Goal: Transaction & Acquisition: Purchase product/service

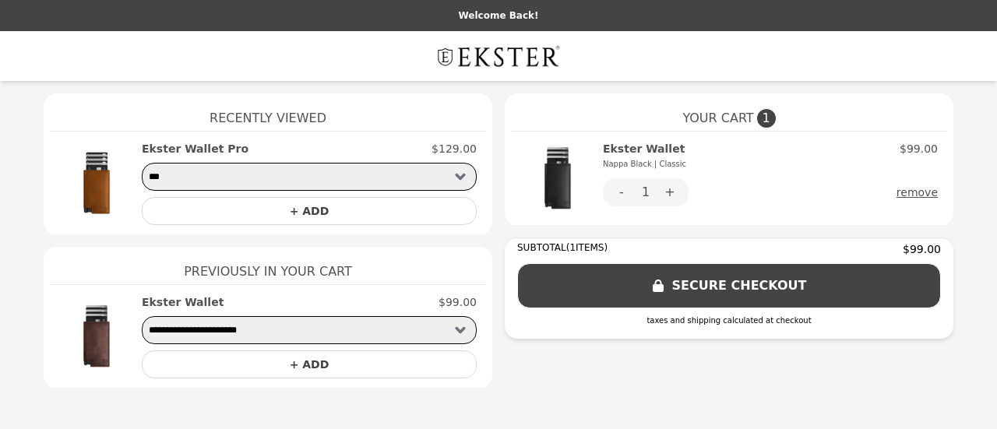
click at [551, 181] on img at bounding box center [557, 178] width 75 height 75
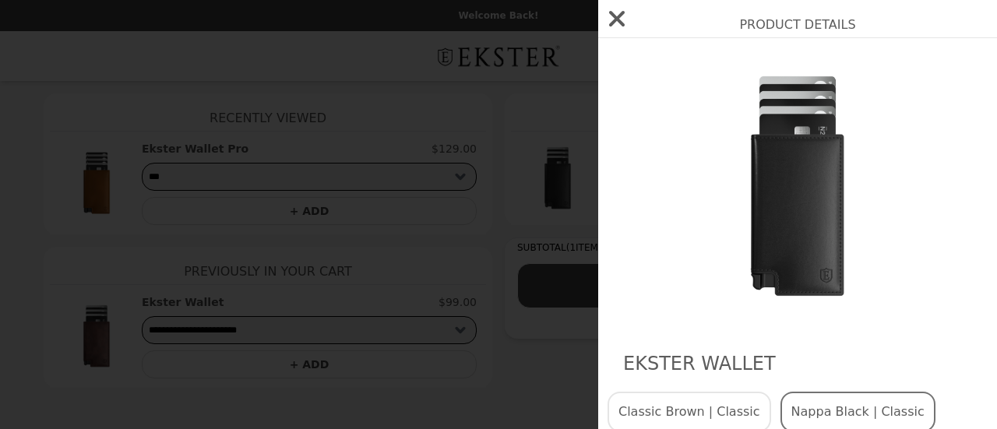
click at [608, 11] on icon "button" at bounding box center [616, 18] width 25 height 25
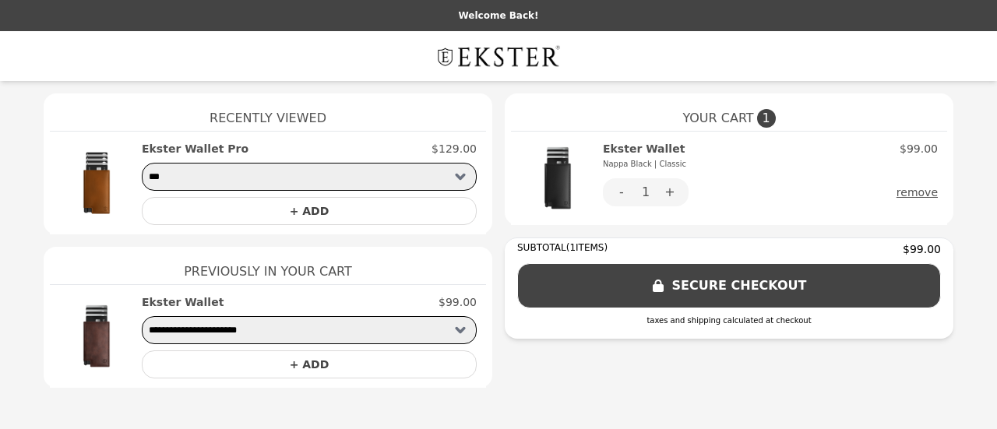
click at [566, 180] on img at bounding box center [557, 178] width 75 height 75
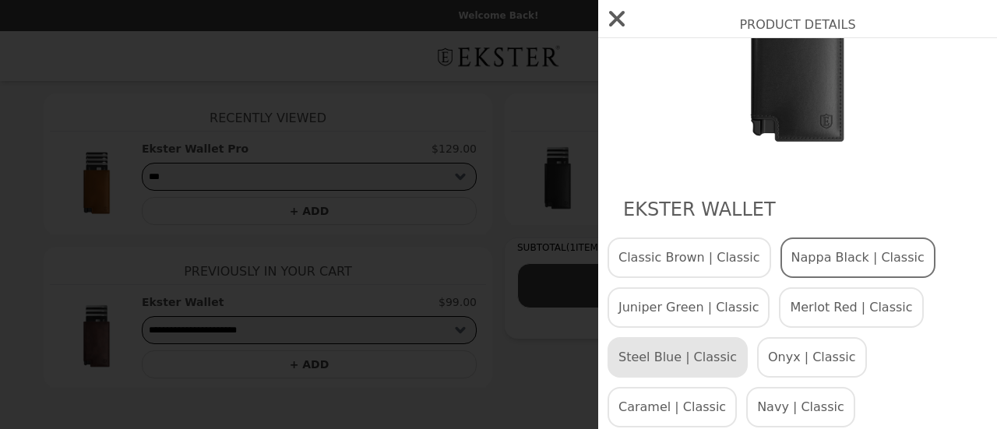
scroll to position [155, 0]
click at [667, 253] on button "Classic Brown | Classic" at bounding box center [690, 257] width 164 height 41
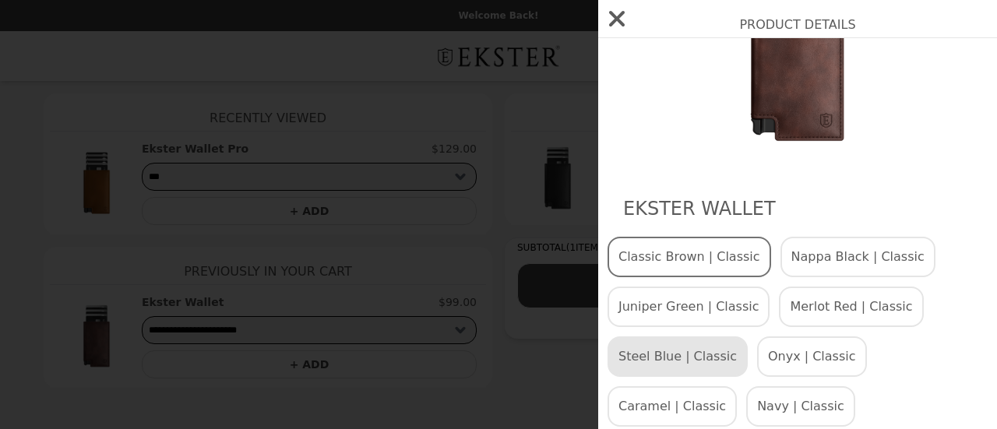
click at [818, 249] on button "Nappa Black | Classic" at bounding box center [857, 257] width 155 height 41
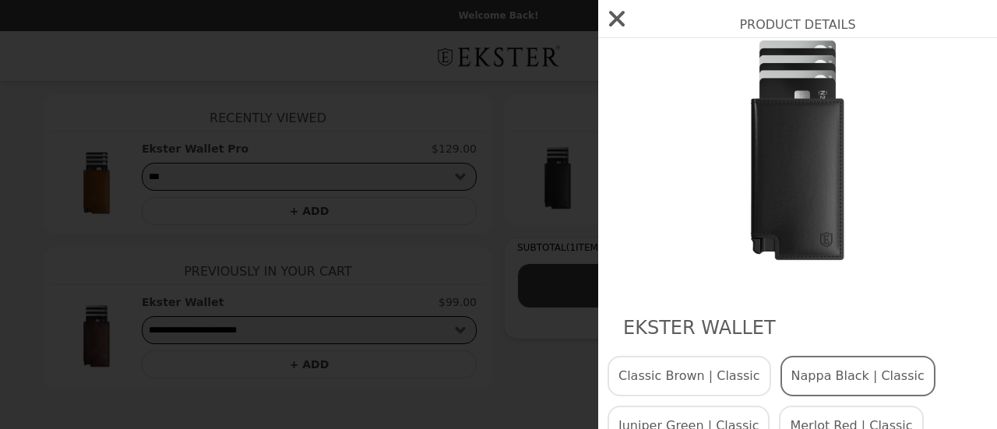
scroll to position [0, 0]
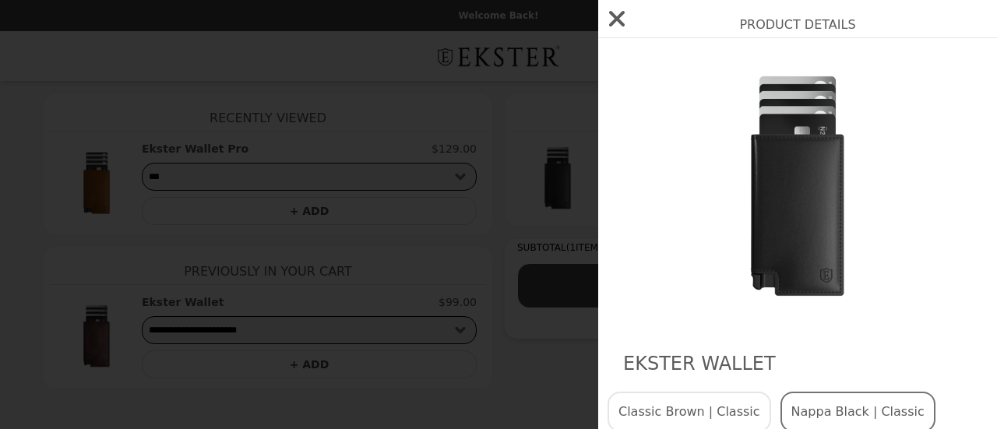
click at [619, 23] on icon "button" at bounding box center [617, 19] width 16 height 16
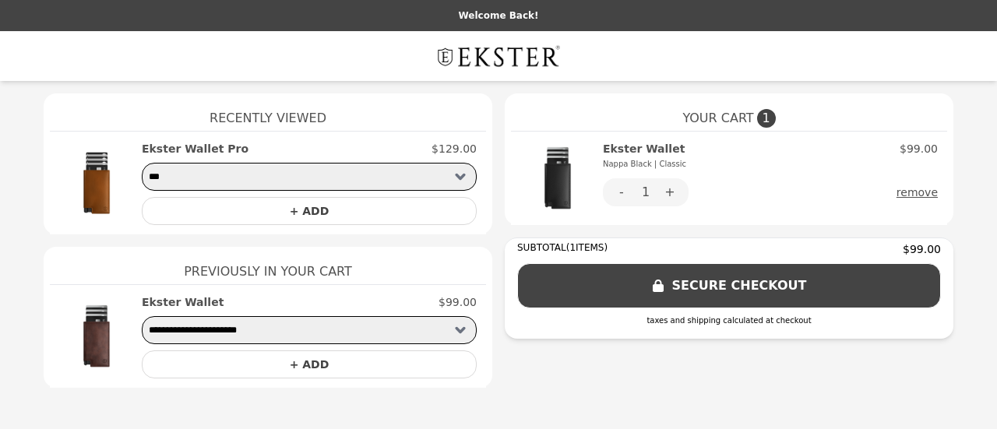
click at [715, 294] on button "SECURE CHECKOUT" at bounding box center [729, 285] width 424 height 45
click at [734, 282] on button "SECURE CHECKOUT" at bounding box center [729, 285] width 424 height 45
